Goal: Task Accomplishment & Management: Complete application form

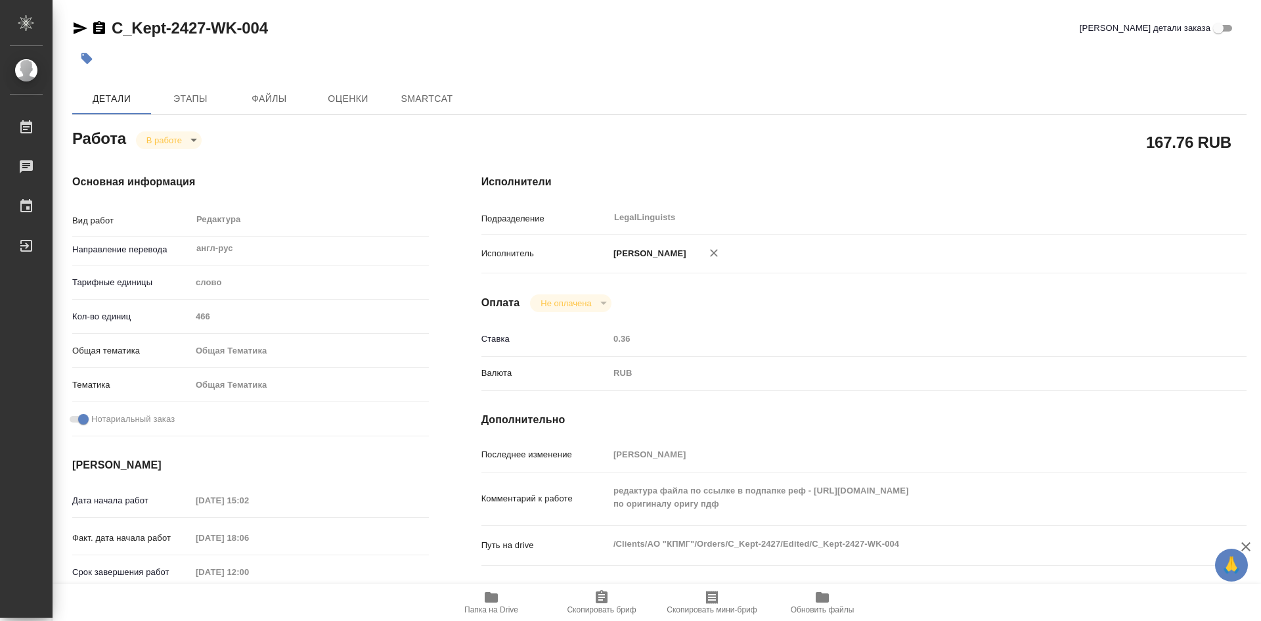
type textarea "x"
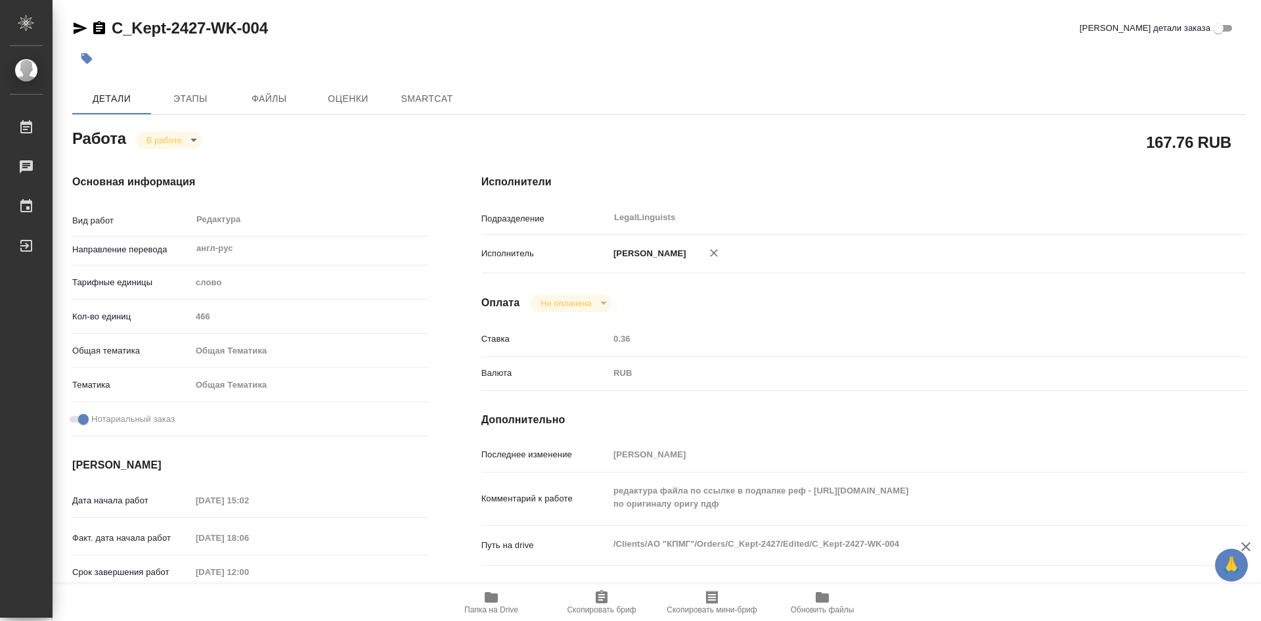
type textarea "x"
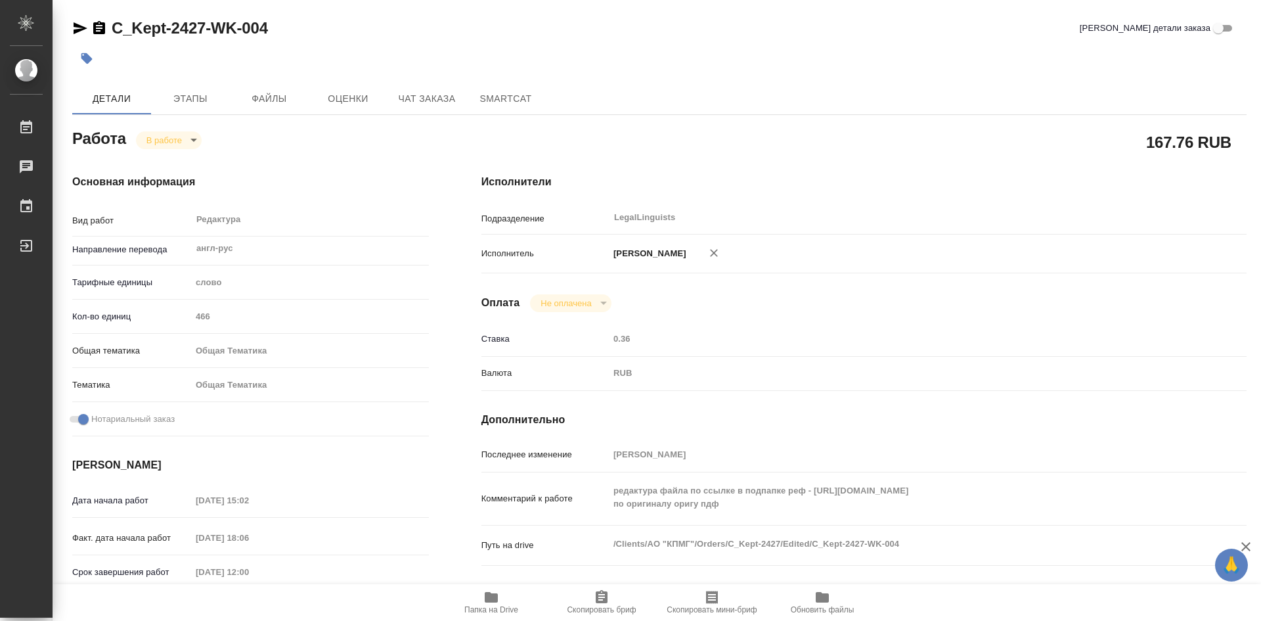
type textarea "x"
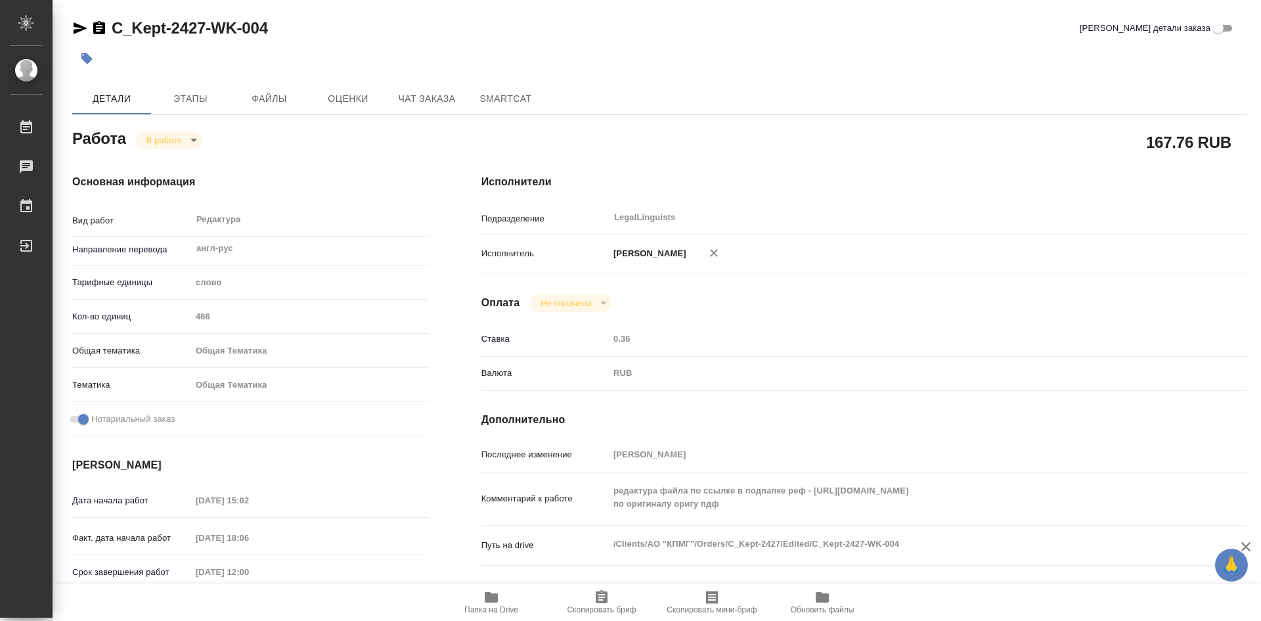
type textarea "x"
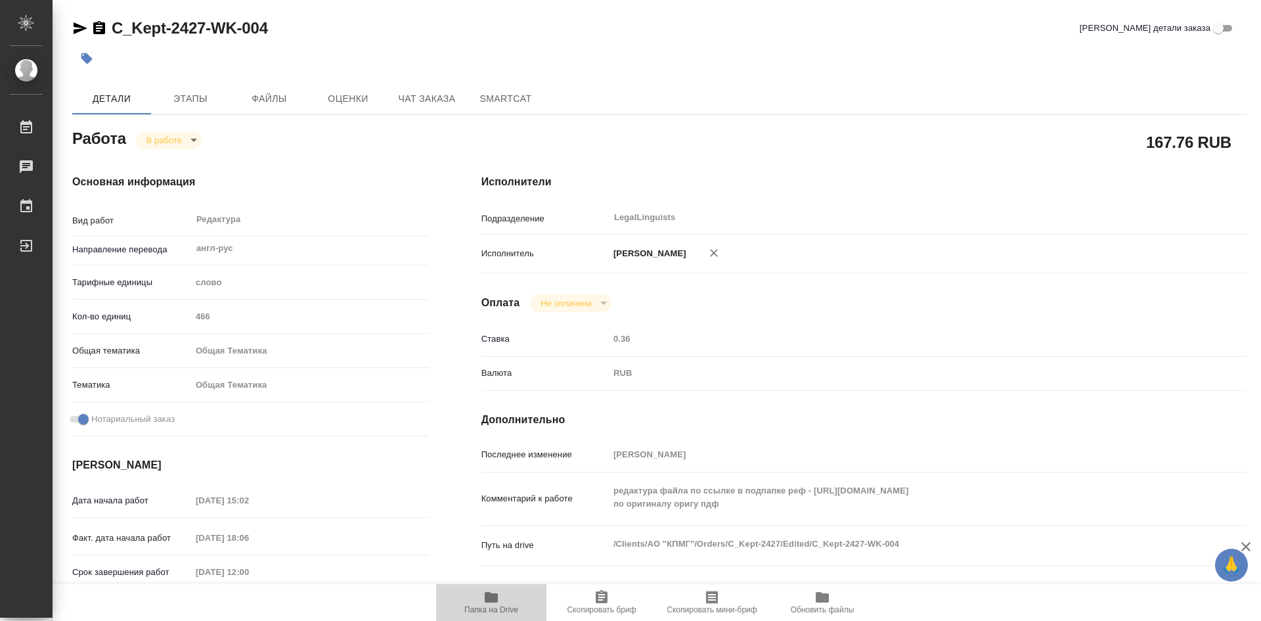
click at [508, 603] on span "Папка на Drive" at bounding box center [491, 601] width 95 height 25
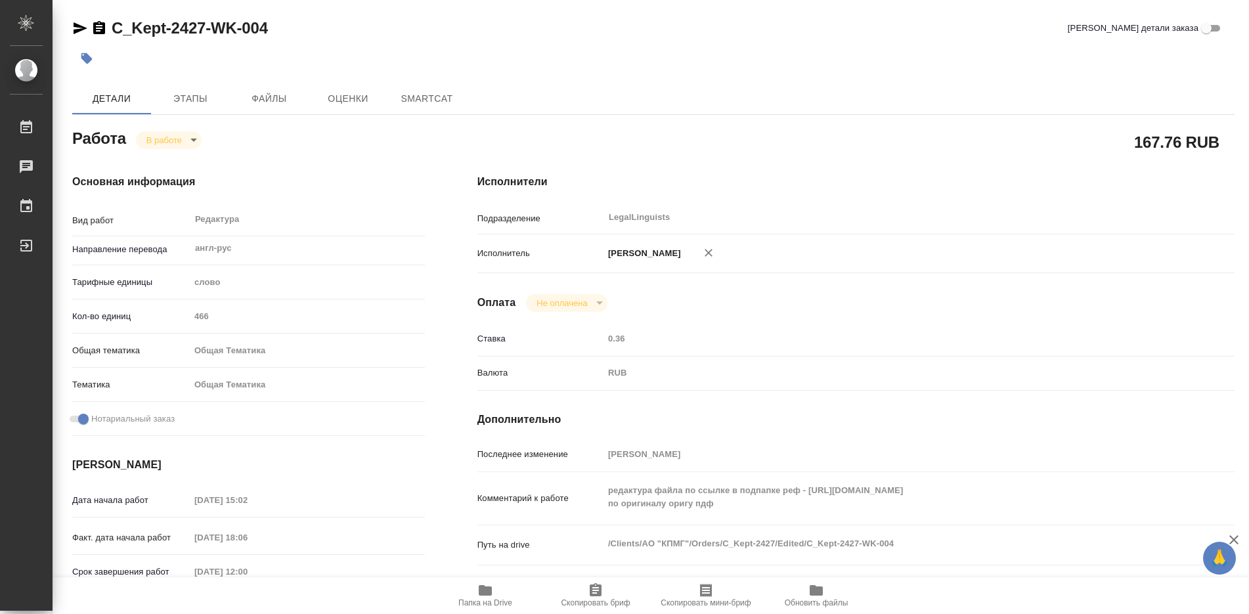
type textarea "x"
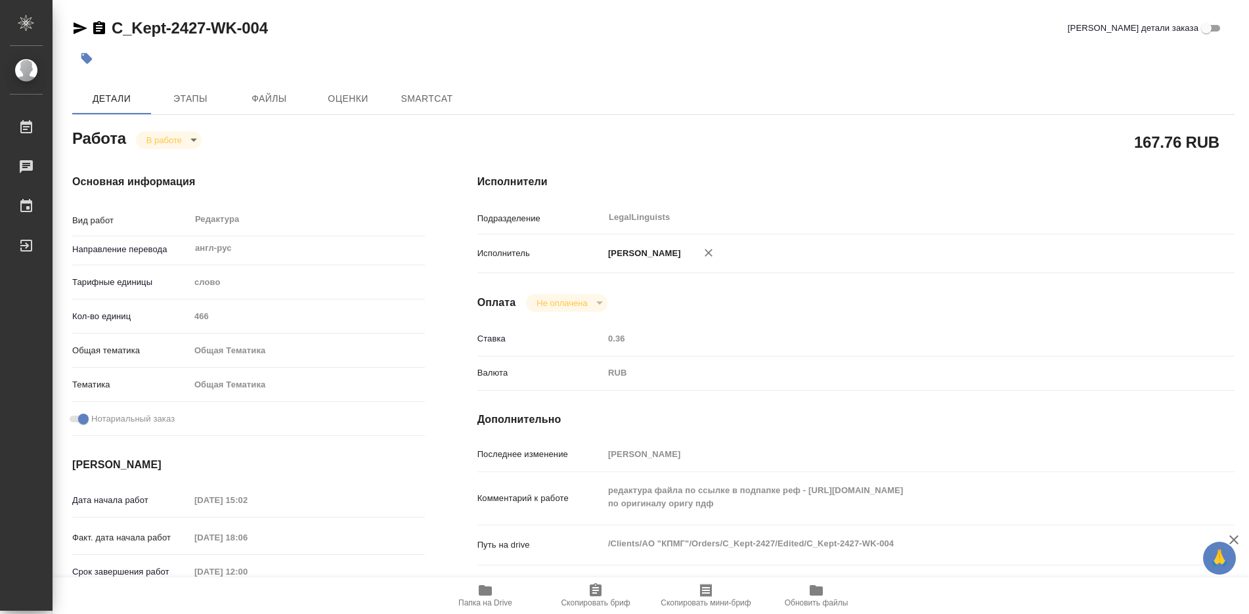
type textarea "x"
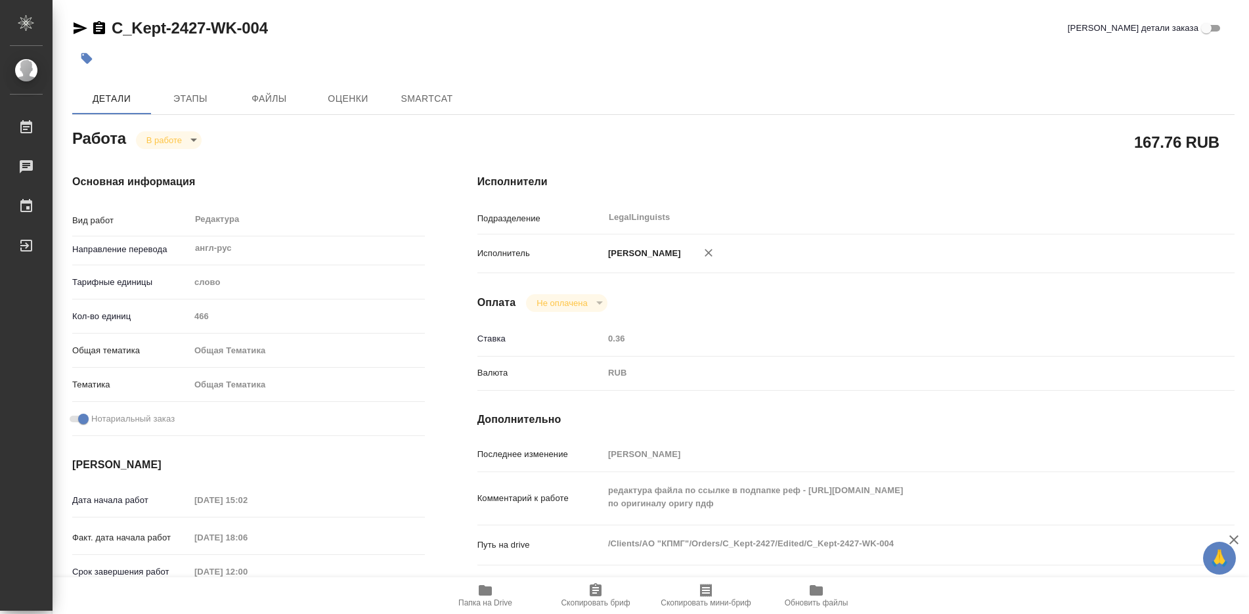
type textarea "x"
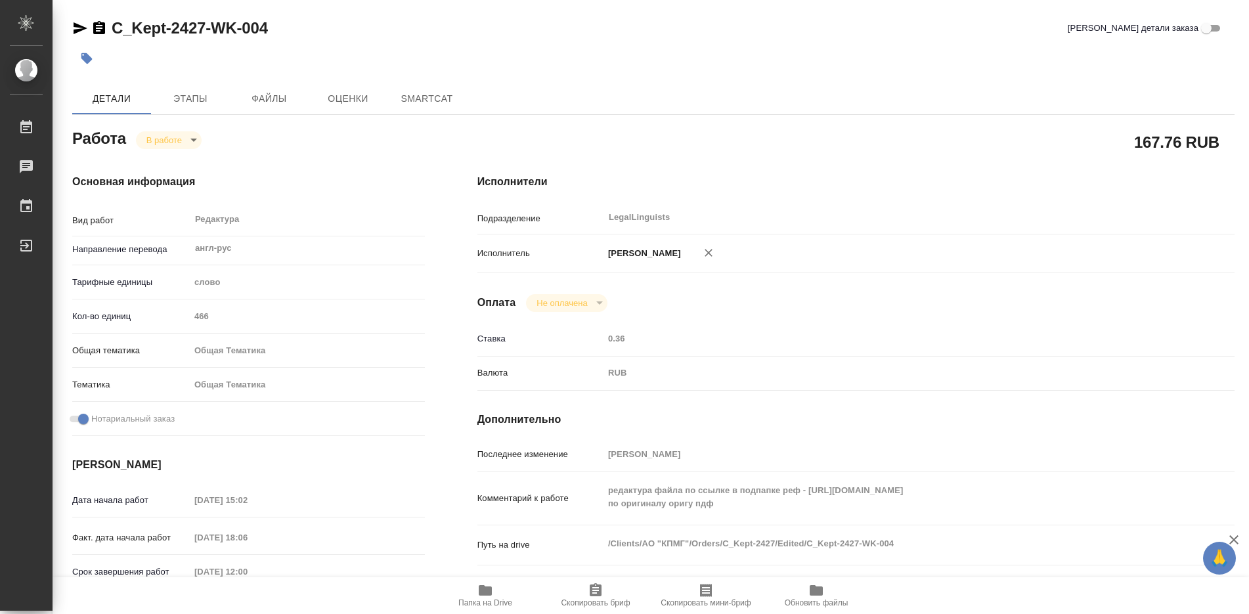
type textarea "x"
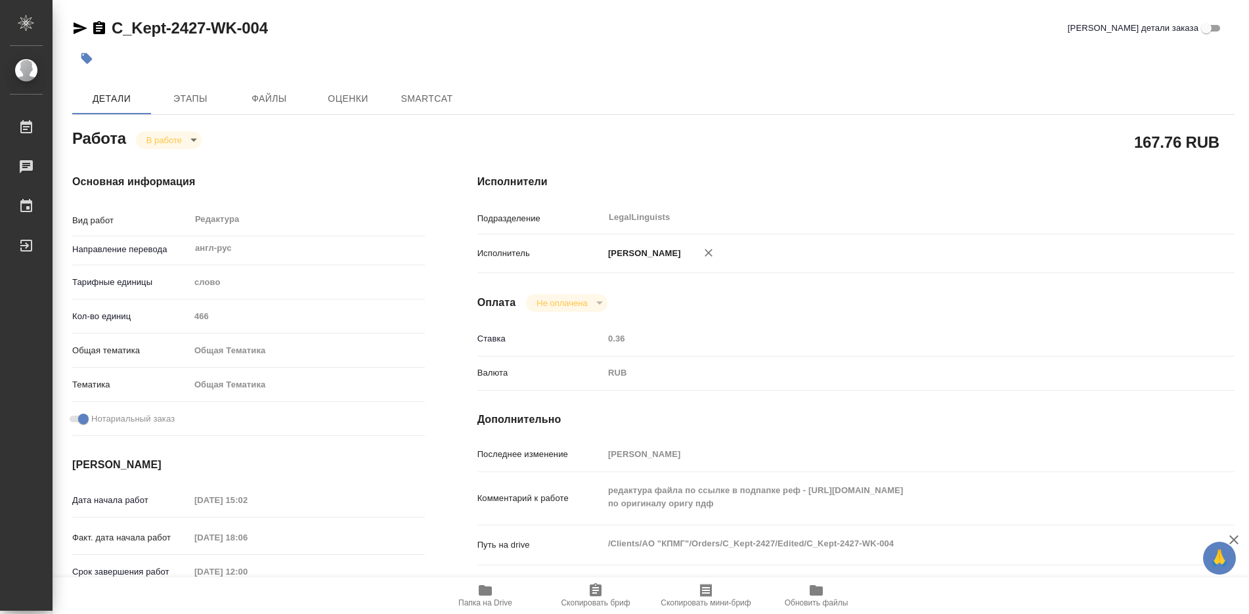
type textarea "x"
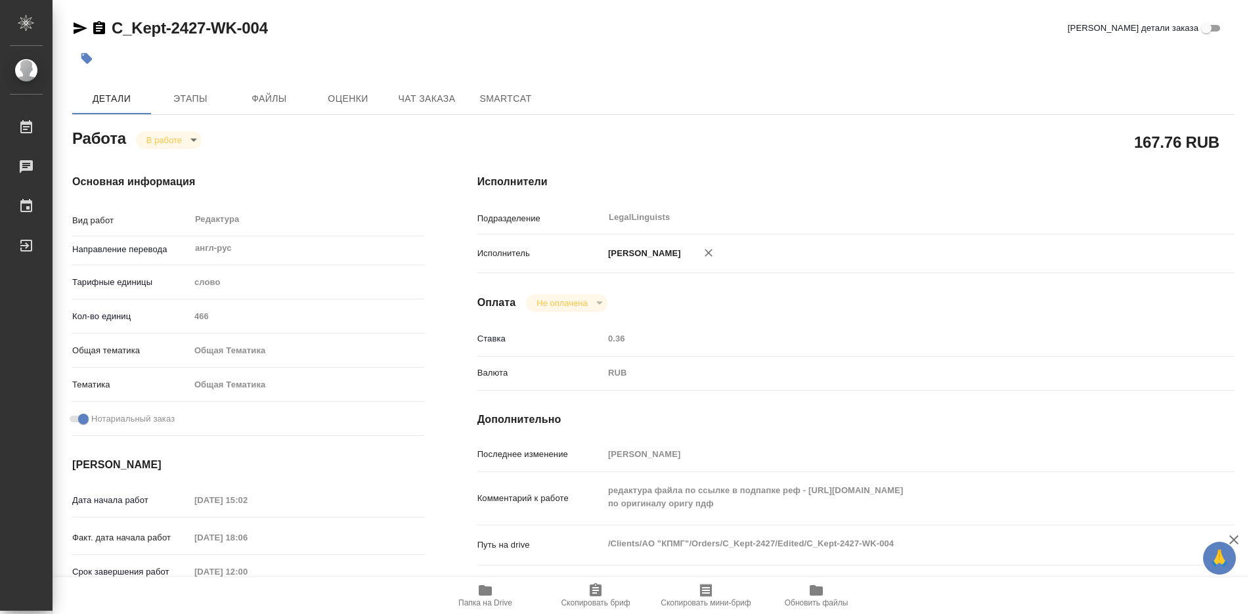
click at [197, 140] on body "🙏 .cls-1 fill:#fff; AWATERA Soldatenkova Tatyana Работы Чаты График Выйти C_Kep…" at bounding box center [624, 307] width 1249 height 614
type textarea "x"
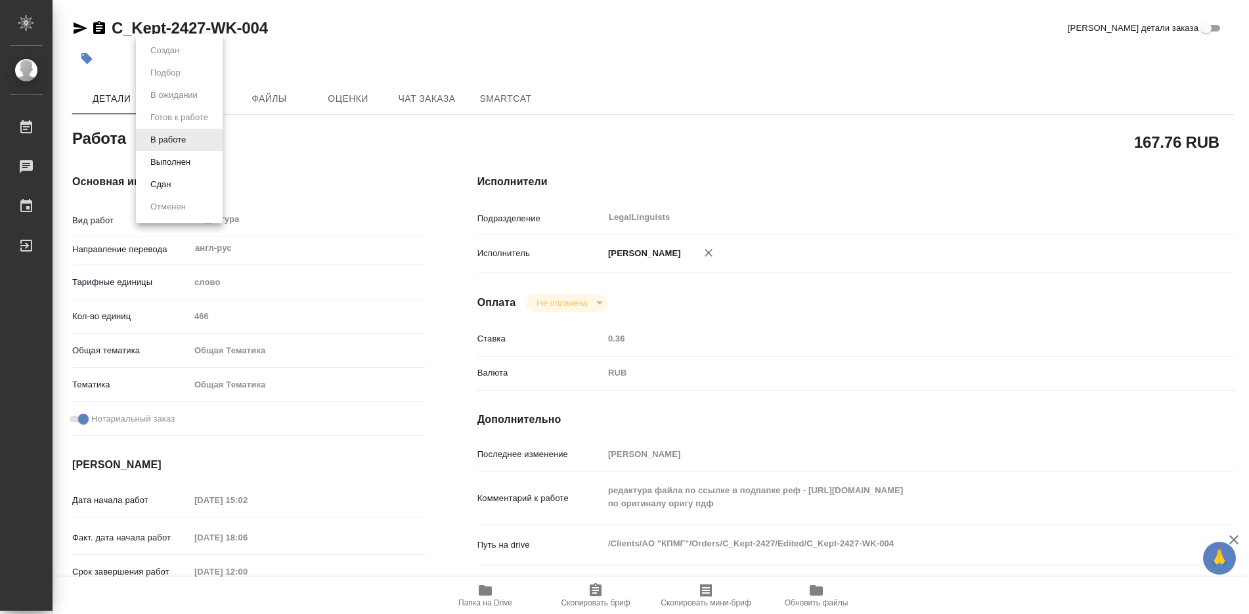
type textarea "x"
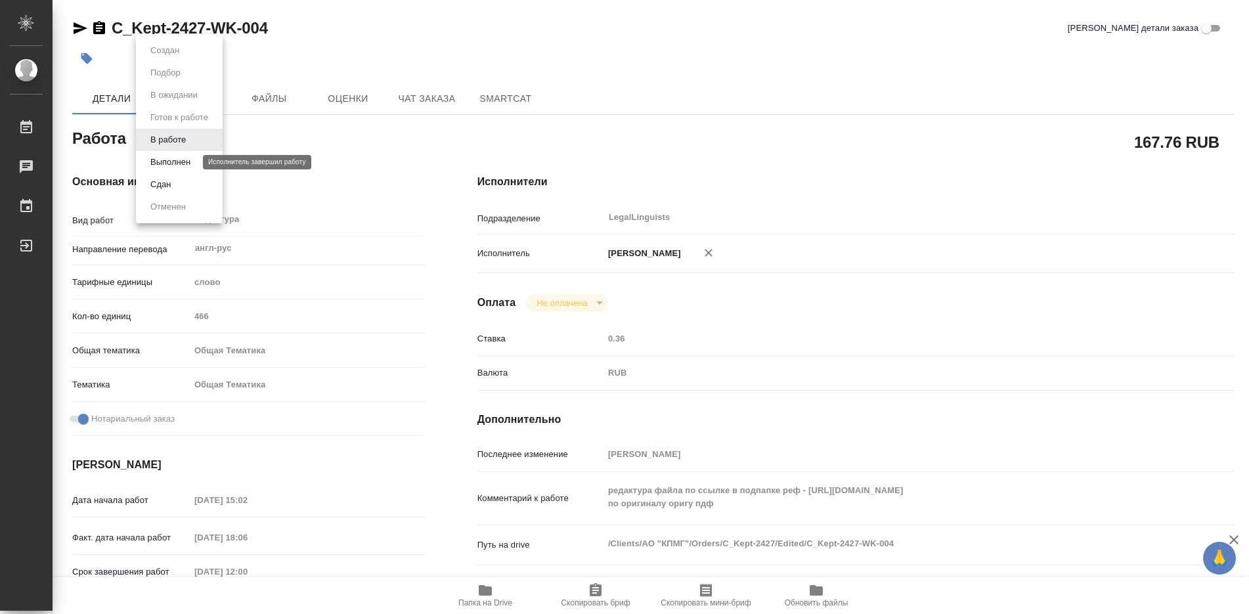
type textarea "x"
click at [183, 162] on button "Выполнен" at bounding box center [170, 162] width 48 height 14
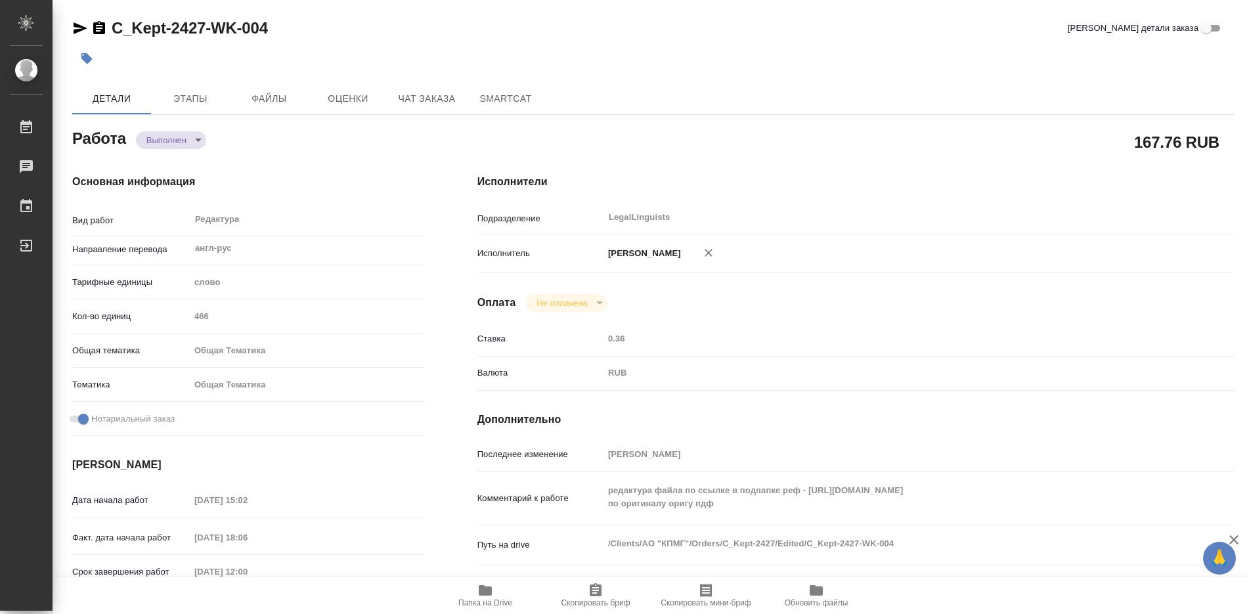
type textarea "x"
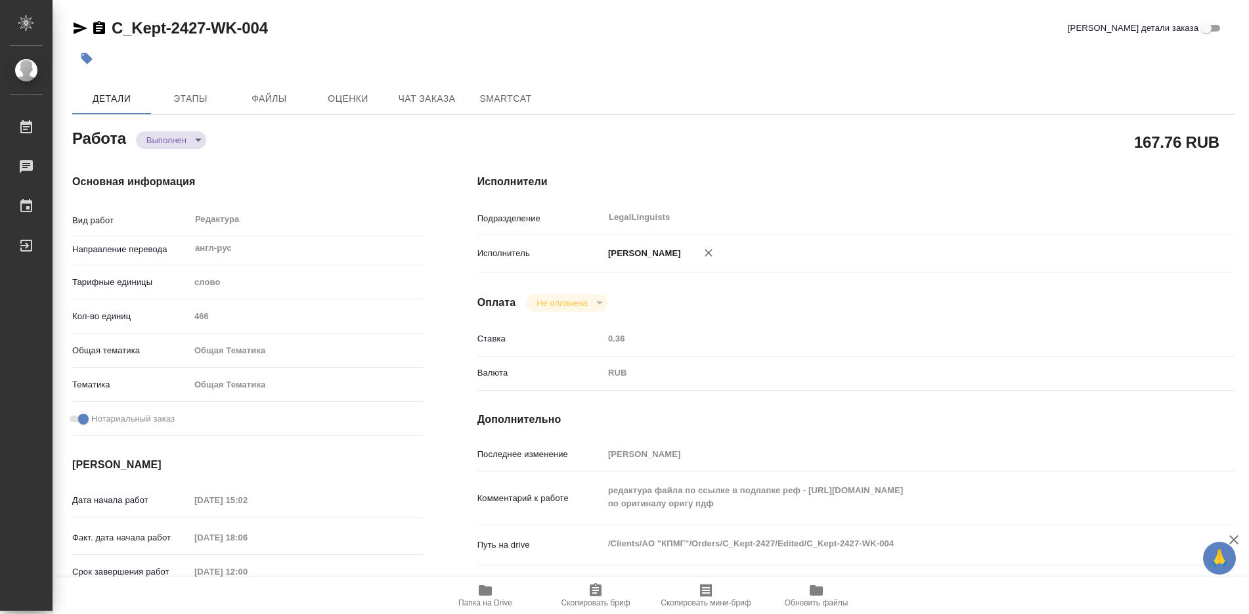
type textarea "x"
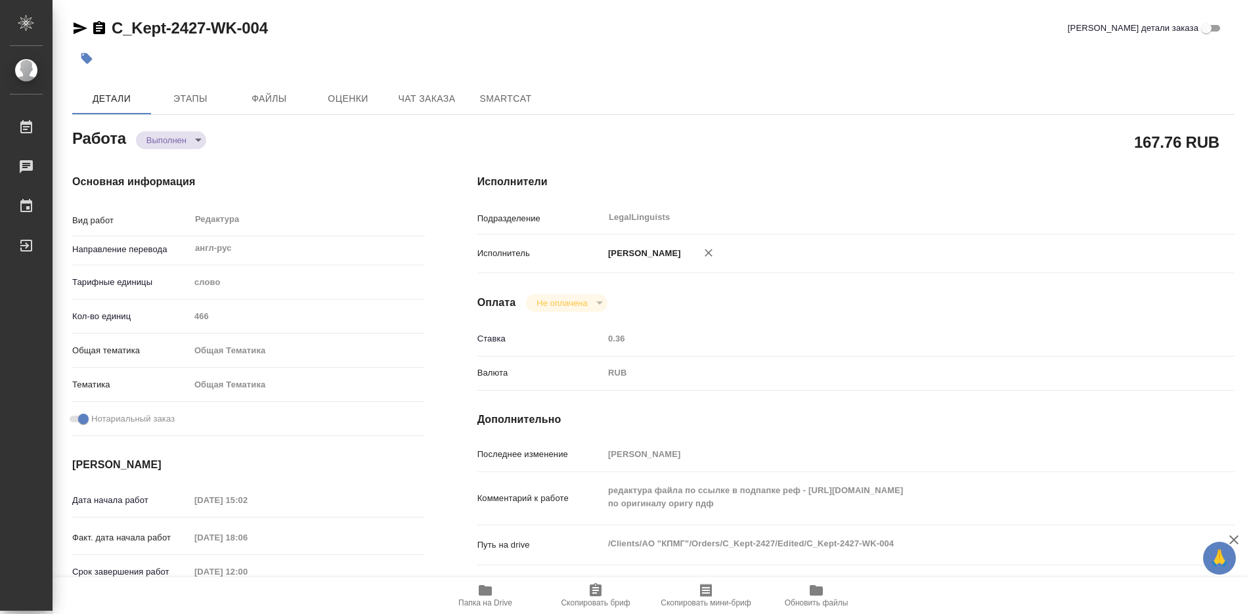
type textarea "x"
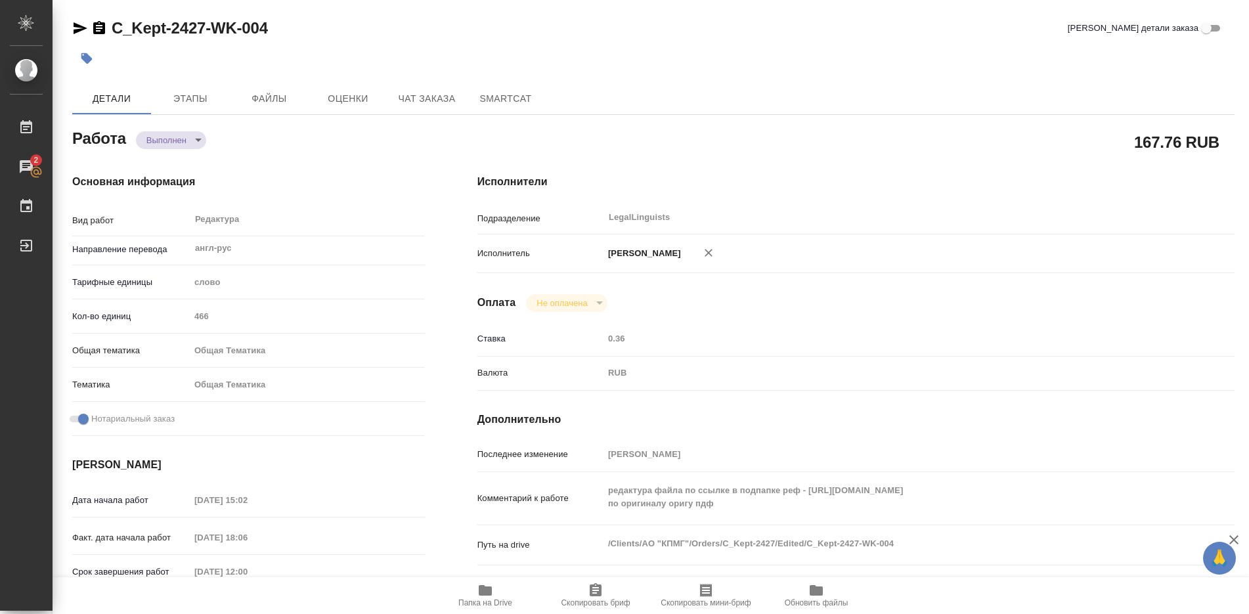
type textarea "x"
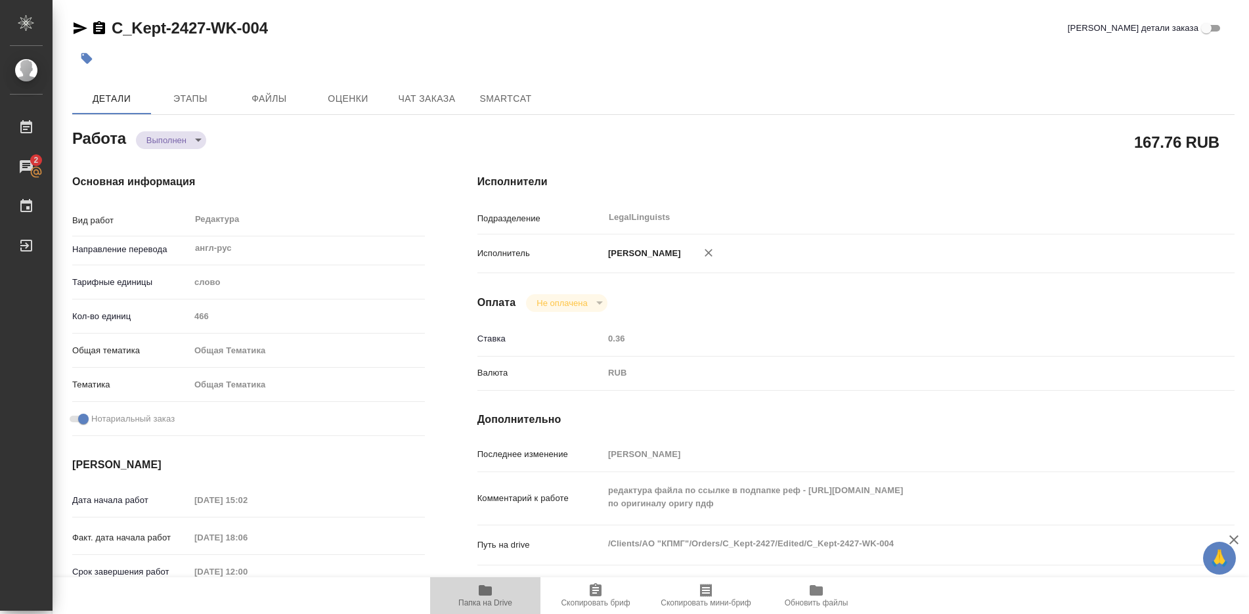
click at [490, 590] on icon "button" at bounding box center [485, 590] width 13 height 11
type textarea "x"
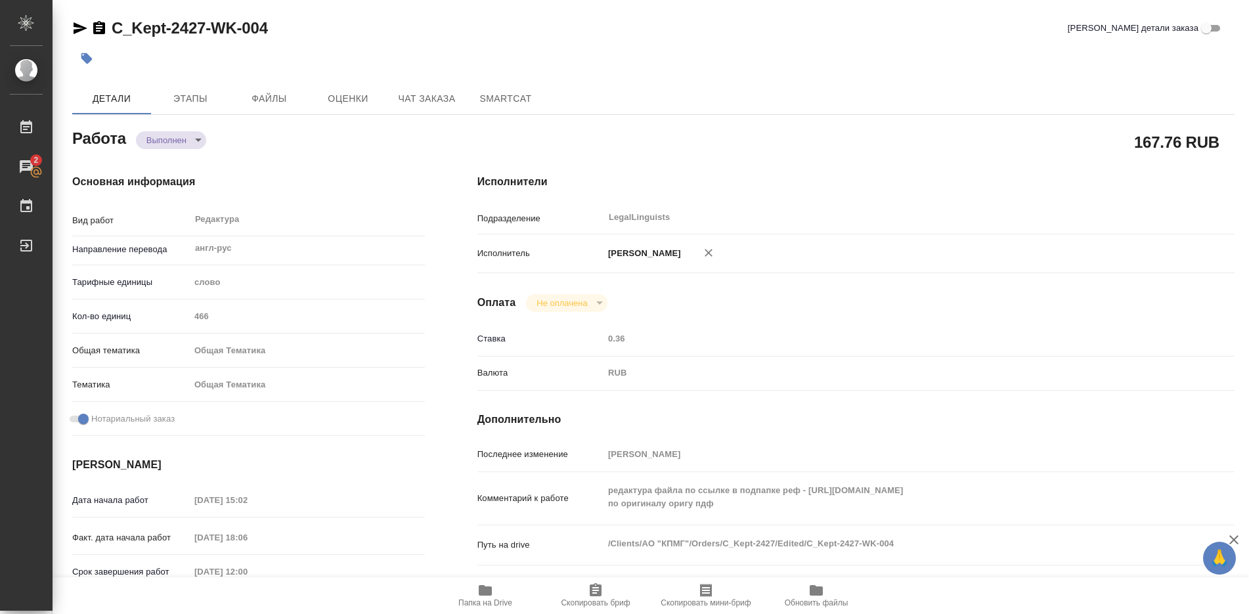
type textarea "x"
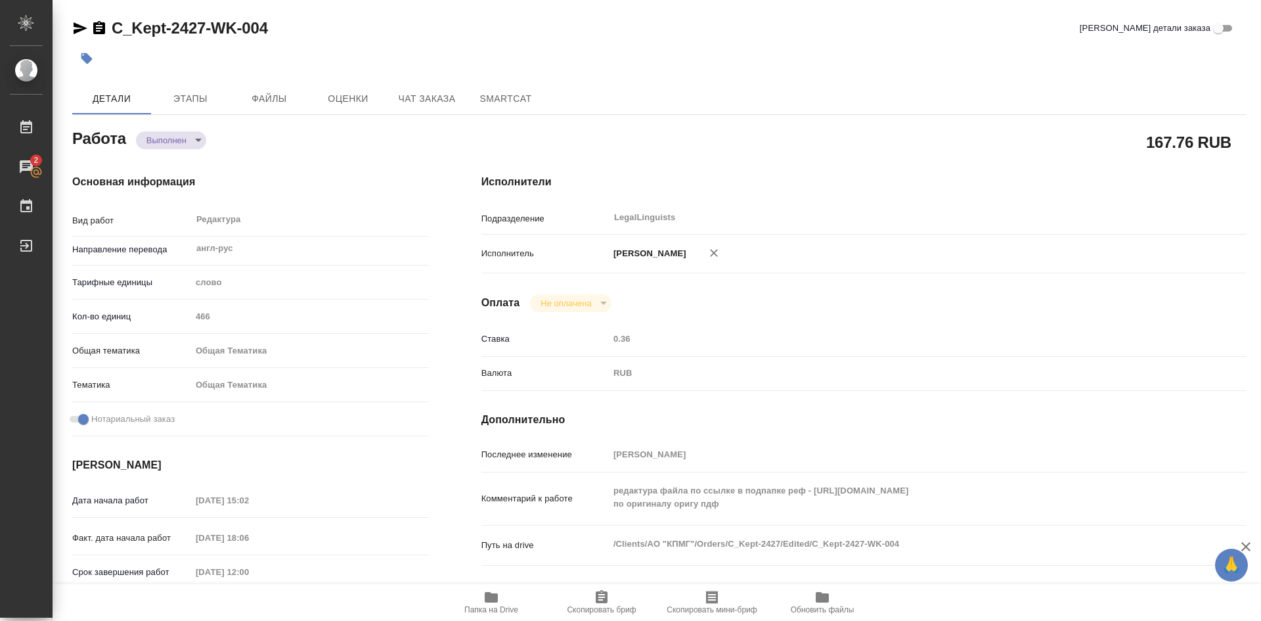
type textarea "x"
